Goal: Find specific page/section: Find specific page/section

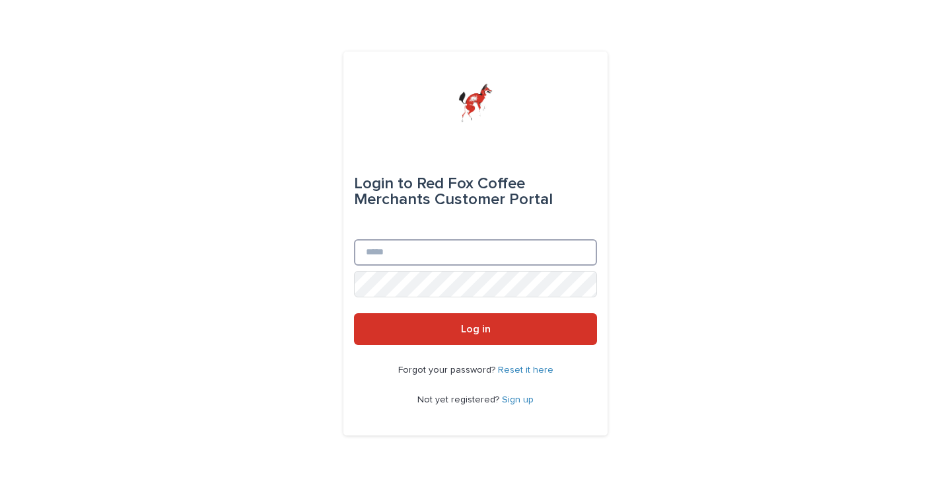
type input "**********"
click at [475, 329] on button "Log in" at bounding box center [475, 329] width 243 height 32
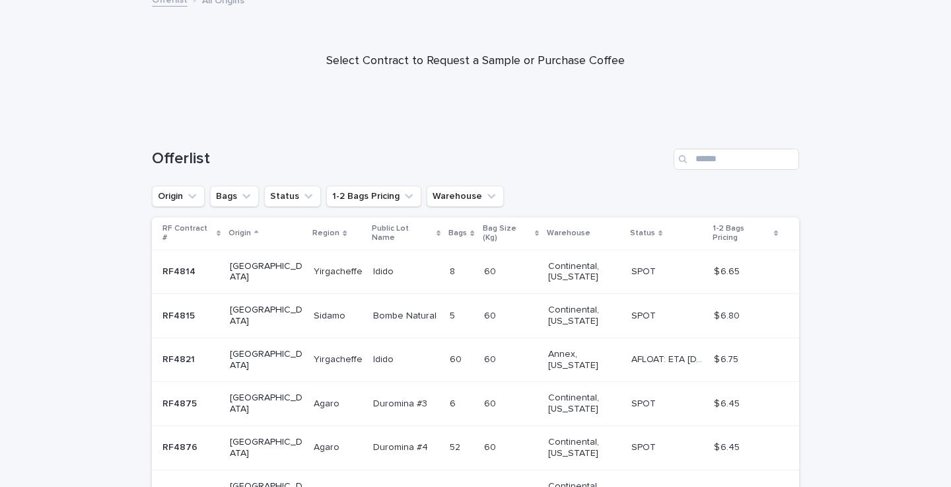
scroll to position [89, 0]
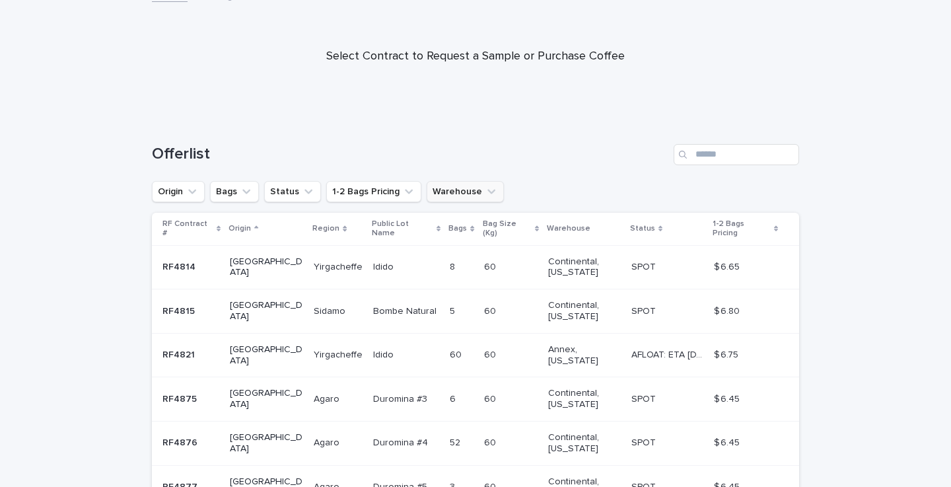
click at [463, 189] on button "Warehouse" at bounding box center [464, 191] width 77 height 21
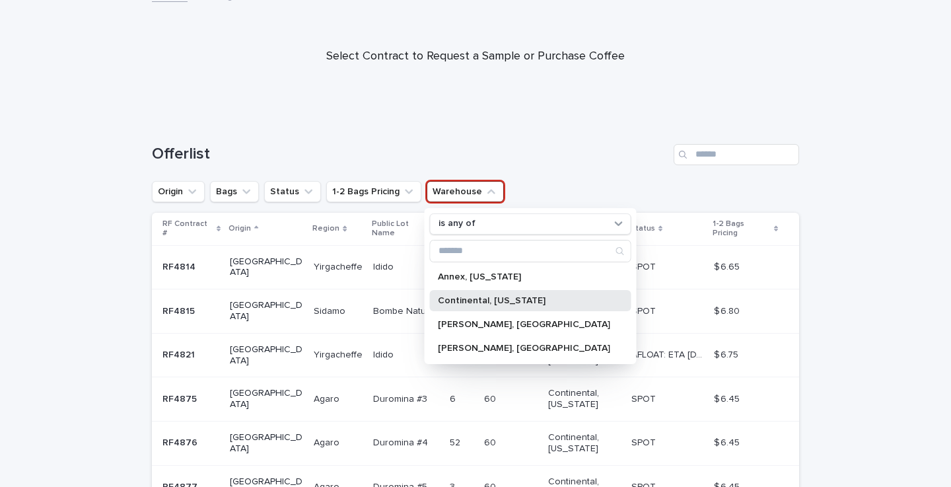
click at [535, 302] on p "Continental, [US_STATE]" at bounding box center [524, 300] width 172 height 9
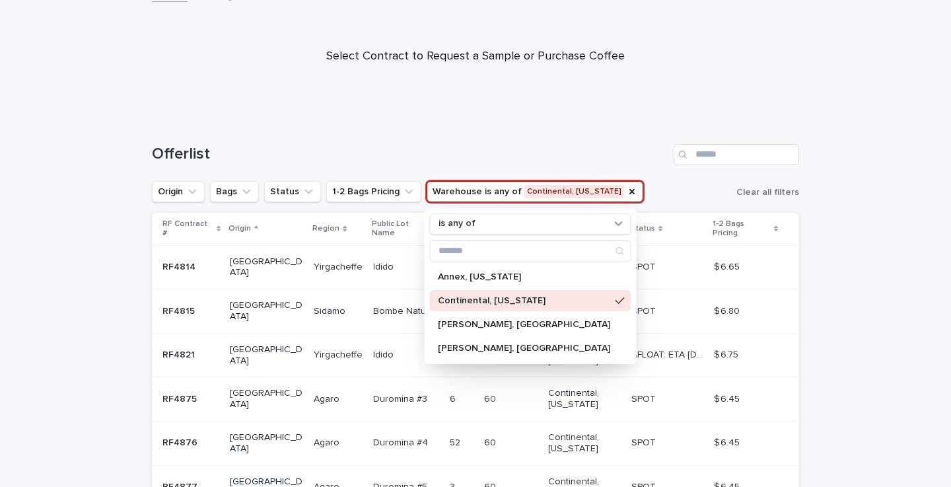
click at [873, 300] on div "Loading... Saving… Loading... Saving… Offerlist Origin Bags Status 1-2 Bags Pri…" at bounding box center [475, 458] width 951 height 680
